Goal: Register for event/course

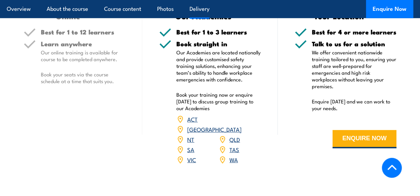
scroll to position [878, 0]
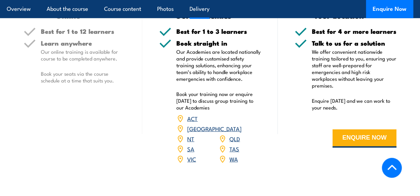
click at [189, 155] on link "VIC" at bounding box center [191, 159] width 9 height 8
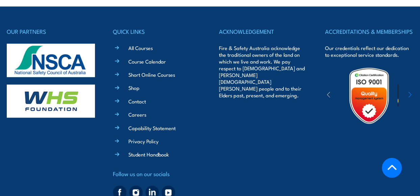
scroll to position [1538, 0]
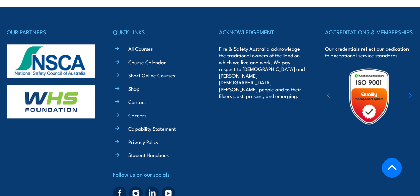
click at [153, 58] on link "Course Calendar" at bounding box center [146, 61] width 37 height 7
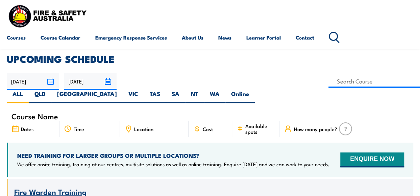
click at [143, 126] on span "Location" at bounding box center [143, 129] width 19 height 6
click at [144, 90] on label "VIC" at bounding box center [133, 96] width 21 height 13
click at [142, 90] on input "VIC" at bounding box center [140, 92] width 4 height 4
radio input "true"
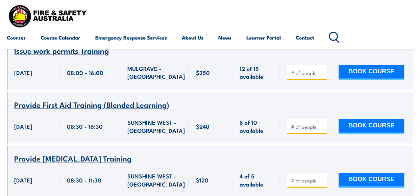
scroll to position [1634, 0]
